Goal: Navigation & Orientation: Find specific page/section

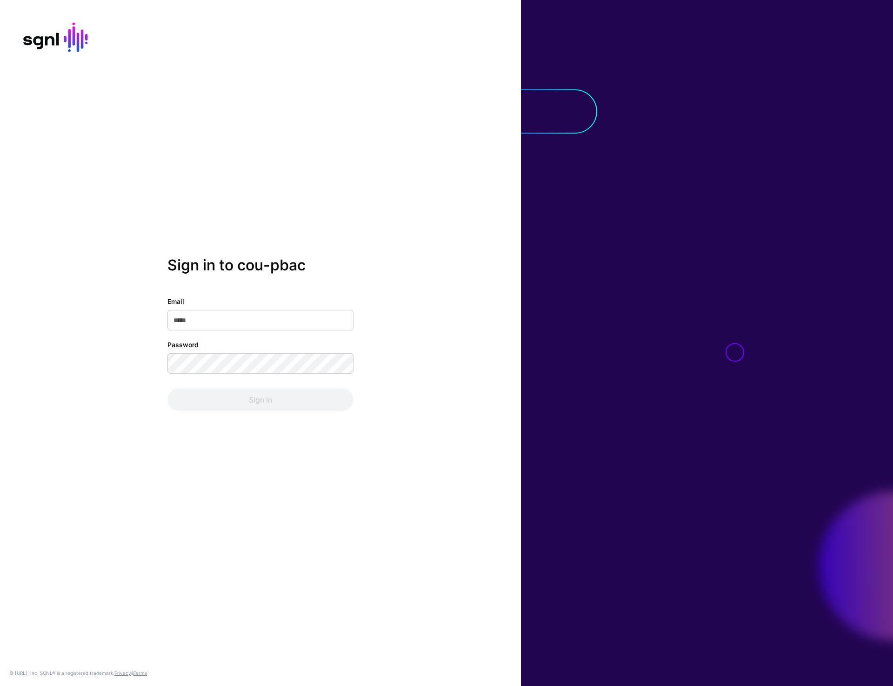
type input "**********"
click at [273, 400] on button "Sign In" at bounding box center [260, 399] width 186 height 22
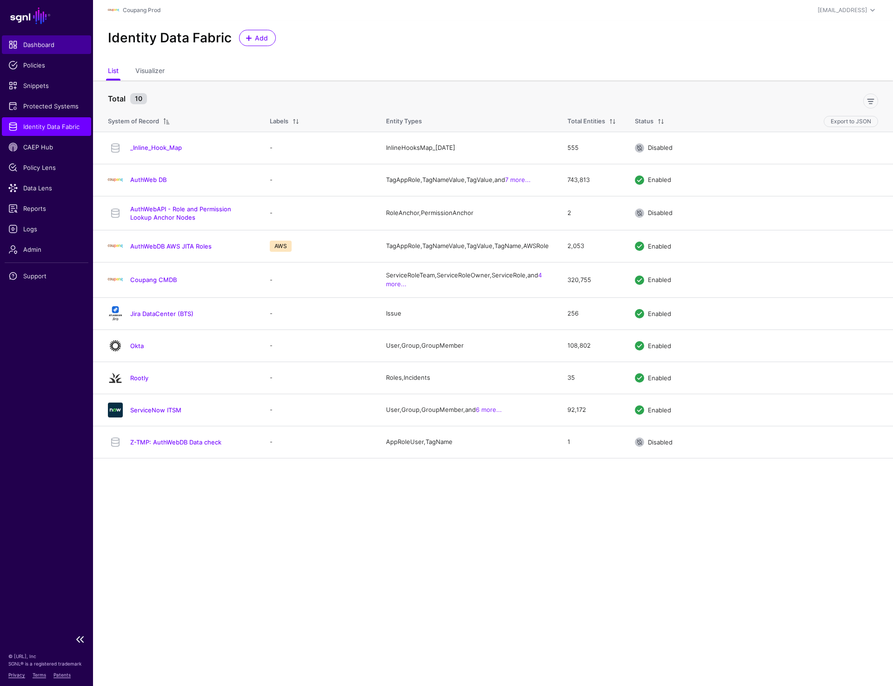
click at [45, 44] on span "Dashboard" at bounding box center [46, 44] width 76 height 9
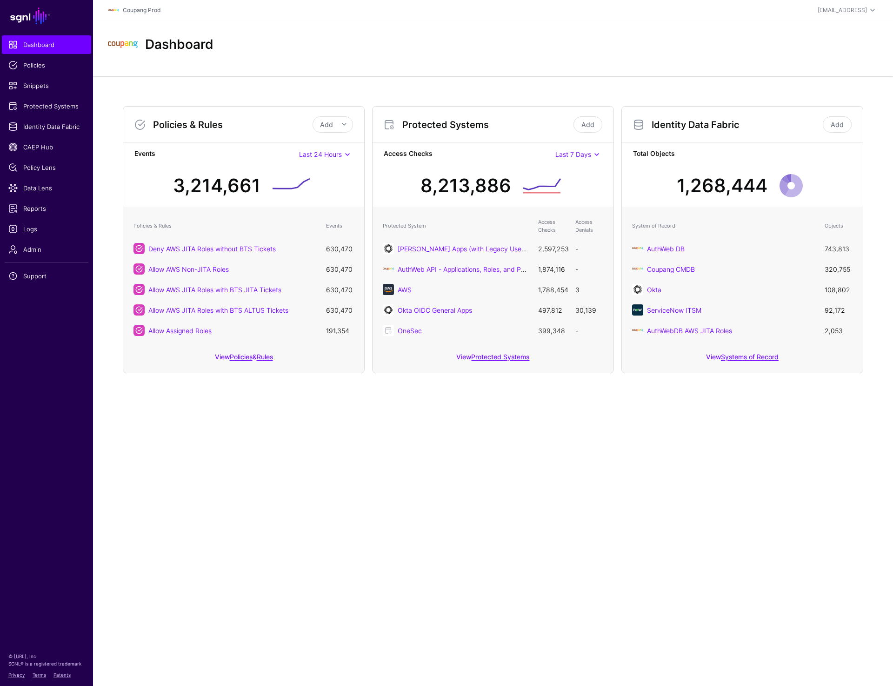
click at [356, 570] on main "SGNL Dashboard Policies Snippets Protected Systems Identity Data Fabric CAEP Hu…" at bounding box center [446, 343] width 893 height 686
